Goal: Transaction & Acquisition: Subscribe to service/newsletter

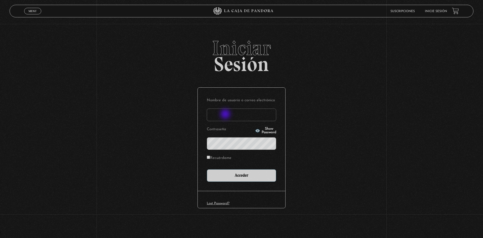
click at [226, 114] on input "Nombre de usuario o correo electrónico" at bounding box center [241, 114] width 69 height 13
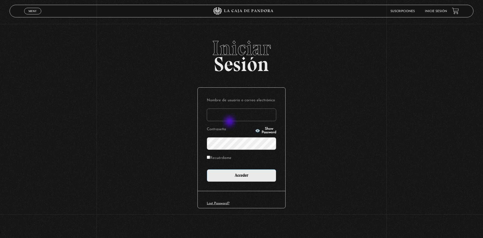
type input "[EMAIL_ADDRESS][DOMAIN_NAME]"
click at [207, 169] on input "Acceder" at bounding box center [241, 175] width 69 height 13
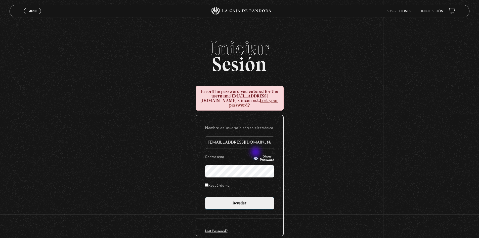
click at [260, 155] on span "Show Password" at bounding box center [267, 158] width 15 height 7
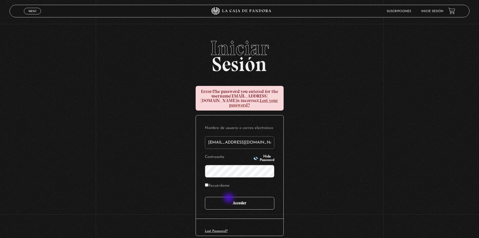
click at [229, 198] on input "Acceder" at bounding box center [239, 203] width 69 height 13
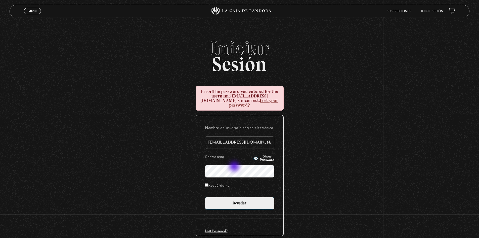
click at [205, 197] on input "Acceder" at bounding box center [239, 203] width 69 height 13
click at [410, 7] on header "Menu Cerrar Suscripciones Inicie sesión" at bounding box center [240, 11] width 460 height 13
click at [403, 13] on li "Suscripciones" at bounding box center [399, 11] width 24 height 8
click at [404, 9] on li "Suscripciones" at bounding box center [399, 11] width 24 height 8
click at [214, 229] on link "Lost Password?" at bounding box center [216, 230] width 23 height 3
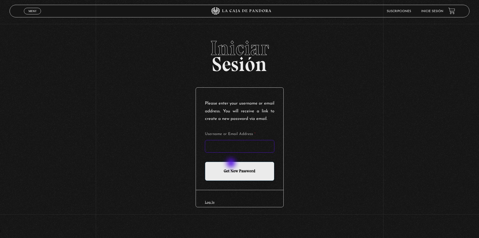
click at [234, 152] on input "Username or Email Address *" at bounding box center [239, 146] width 69 height 13
type input "[EMAIL_ADDRESS][DOMAIN_NAME]"
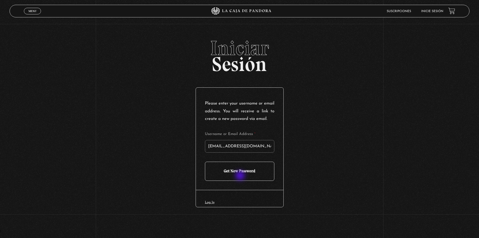
click at [241, 176] on input "Get New Password" at bounding box center [239, 170] width 69 height 19
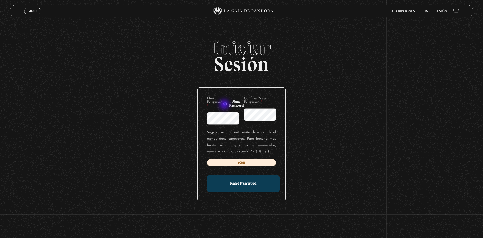
click at [225, 105] on icon "button" at bounding box center [225, 103] width 5 height 3
click at [203, 116] on div "New Password * Hide password Confirm New Password * Sugerencia: La contraseña d…" at bounding box center [242, 144] width 88 height 113
click at [239, 112] on div "New Password * Hide password Confirm New Password *" at bounding box center [241, 111] width 69 height 28
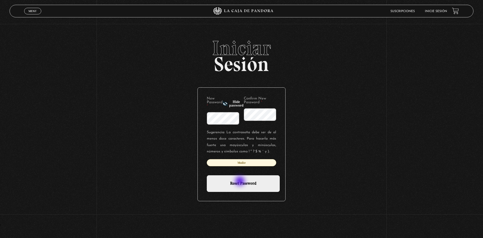
click at [240, 182] on input "Reset Password" at bounding box center [243, 183] width 73 height 17
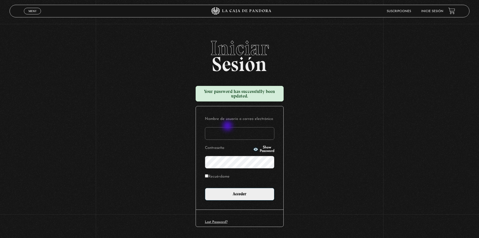
click at [225, 129] on input "Nombre de usuario o correo electrónico" at bounding box center [239, 133] width 69 height 13
type input "[EMAIL_ADDRESS][DOMAIN_NAME]"
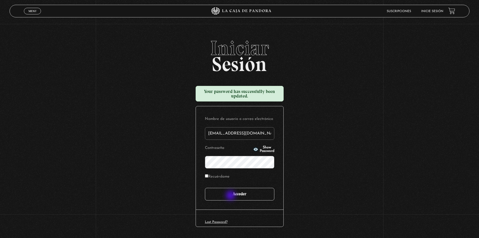
click at [231, 196] on input "Acceder" at bounding box center [239, 194] width 69 height 13
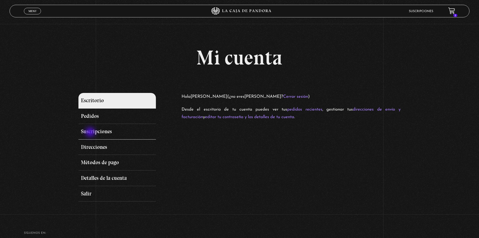
click at [91, 133] on link "Suscripciones" at bounding box center [116, 132] width 77 height 16
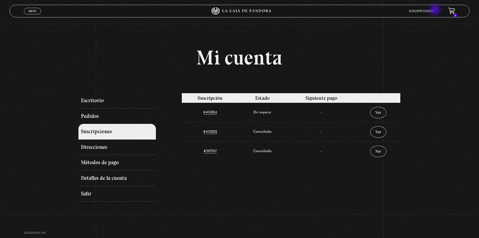
click at [433, 10] on link "Suscripciones" at bounding box center [421, 11] width 24 height 3
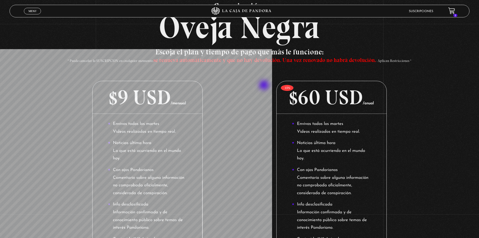
scroll to position [14, 0]
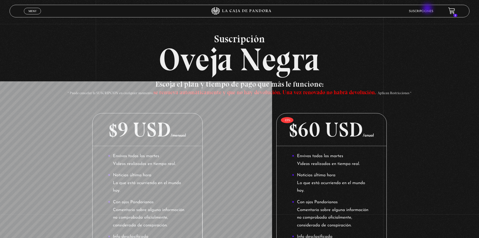
click at [427, 10] on link "Suscripciones" at bounding box center [421, 11] width 24 height 3
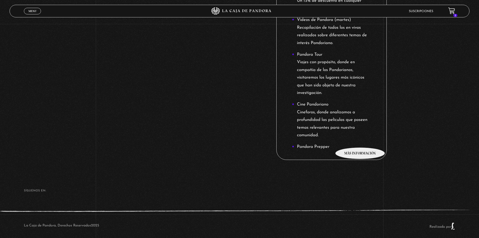
scroll to position [542, 0]
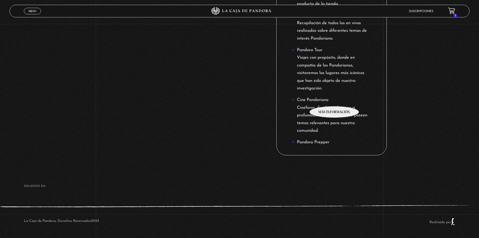
click at [335, 98] on li "Cine Pandoriano Cineforos, donde analizamos a profundidad las películas que pos…" at bounding box center [331, 115] width 79 height 38
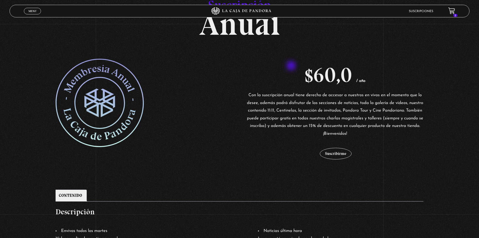
scroll to position [75, 0]
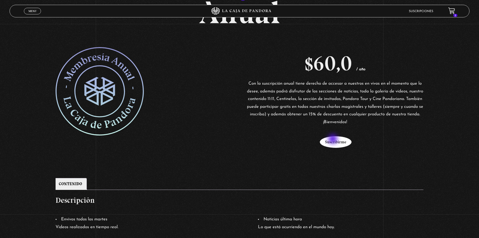
click at [334, 139] on button "Suscribirme" at bounding box center [336, 142] width 32 height 12
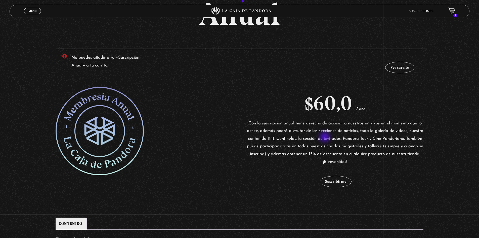
scroll to position [75, 0]
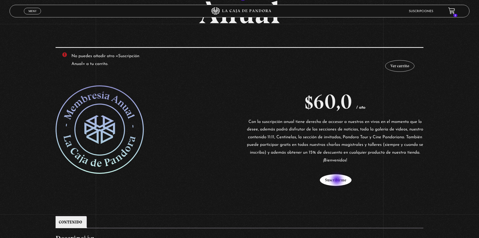
click at [338, 180] on button "Suscribirme" at bounding box center [336, 180] width 32 height 12
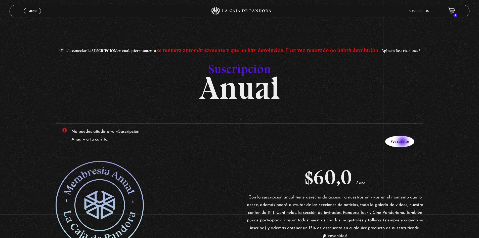
click at [403, 142] on link "Ver carrito" at bounding box center [399, 142] width 29 height 12
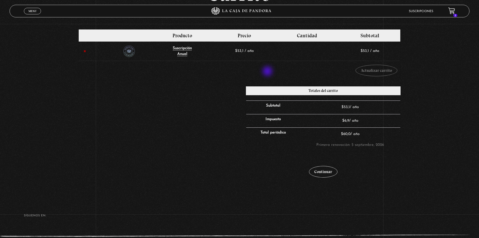
scroll to position [75, 0]
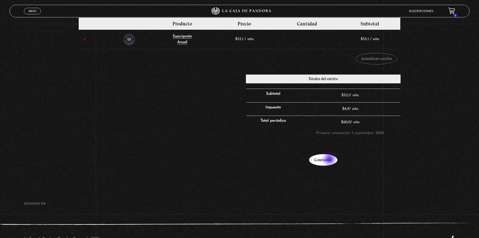
click at [330, 159] on link "Continuar" at bounding box center [323, 160] width 28 height 12
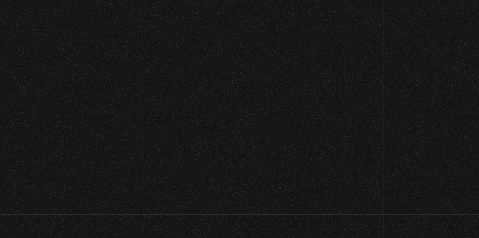
select select "CR-A"
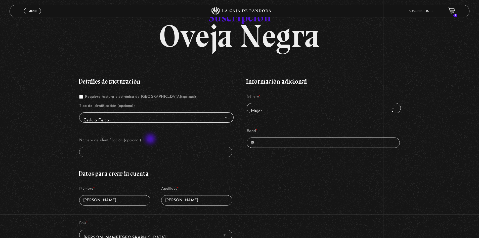
scroll to position [50, 0]
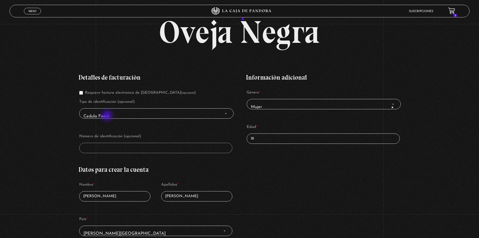
click at [110, 112] on span "Cedula Fisica" at bounding box center [157, 115] width 150 height 11
click at [105, 114] on span "Cedula Fisica" at bounding box center [157, 115] width 150 height 11
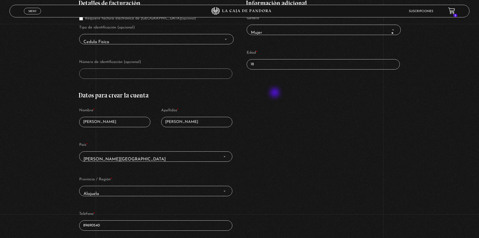
scroll to position [126, 0]
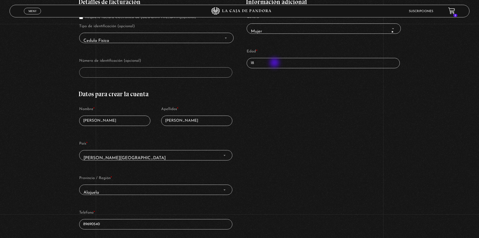
click at [275, 63] on input "18" at bounding box center [323, 63] width 153 height 10
click at [290, 134] on div "Detalles de facturación Requiere factura electrónica de Costa Rica (opcional) T…" at bounding box center [239, 134] width 322 height 286
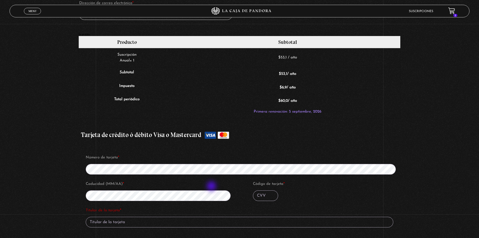
scroll to position [428, 0]
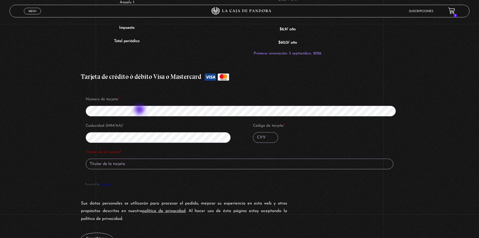
type input "32"
click at [268, 138] on input "Código de tarjeta *" at bounding box center [265, 137] width 25 height 11
type input "618"
click at [146, 165] on input "Titular de la tarjeta *" at bounding box center [240, 163] width 308 height 11
type input "JENNIFER MENDEZ DURAN"
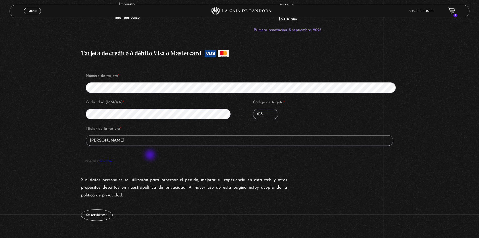
scroll to position [478, 0]
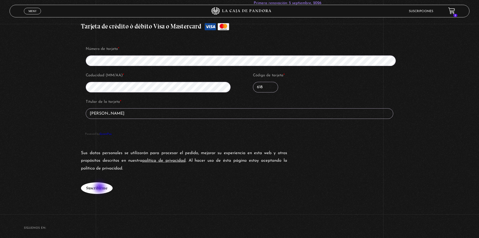
click at [100, 188] on button "Suscribirme" at bounding box center [97, 188] width 32 height 12
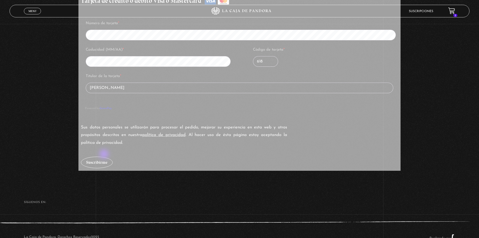
scroll to position [495, 0]
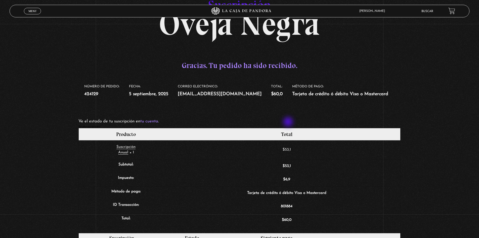
scroll to position [7, 0]
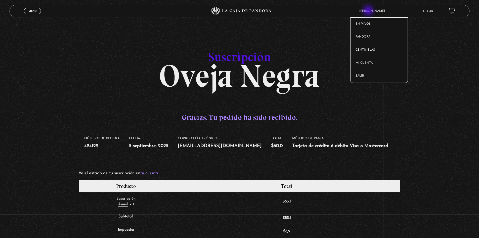
click at [369, 11] on span "[PERSON_NAME]" at bounding box center [373, 11] width 33 height 3
click at [371, 10] on span "[PERSON_NAME]" at bounding box center [373, 11] width 33 height 3
click at [30, 11] on span "Menu" at bounding box center [32, 11] width 8 height 3
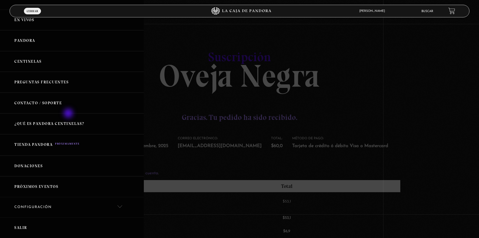
scroll to position [0, 0]
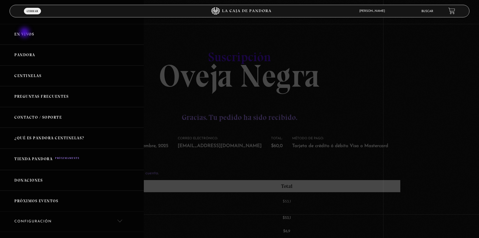
click at [25, 33] on link "En vivos" at bounding box center [72, 34] width 144 height 21
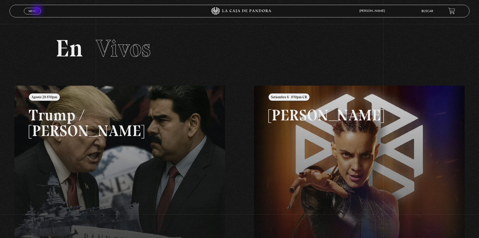
click at [38, 11] on link "Menu Cerrar" at bounding box center [32, 11] width 17 height 7
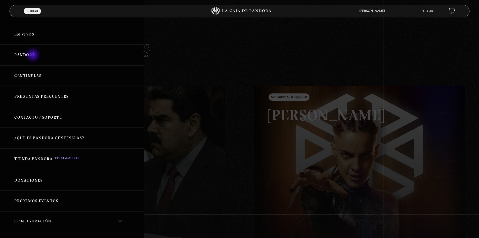
click at [33, 55] on link "Pandora" at bounding box center [72, 55] width 144 height 21
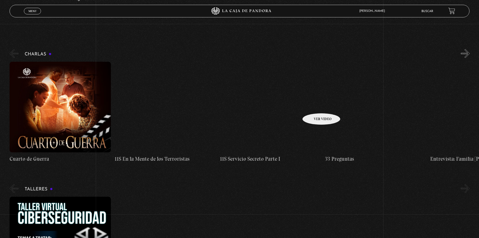
scroll to position [50, 0]
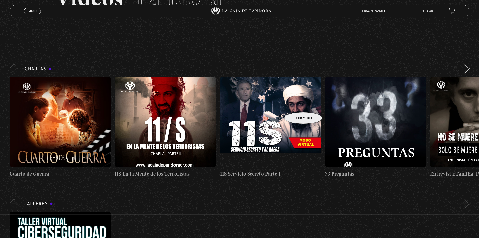
click at [297, 104] on figure at bounding box center [270, 121] width 101 height 91
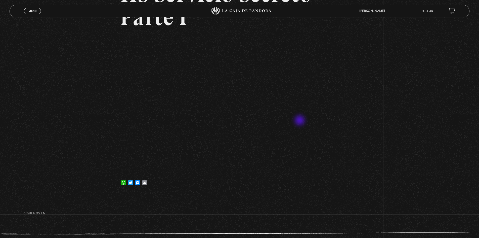
scroll to position [75, 0]
